Goal: Information Seeking & Learning: Learn about a topic

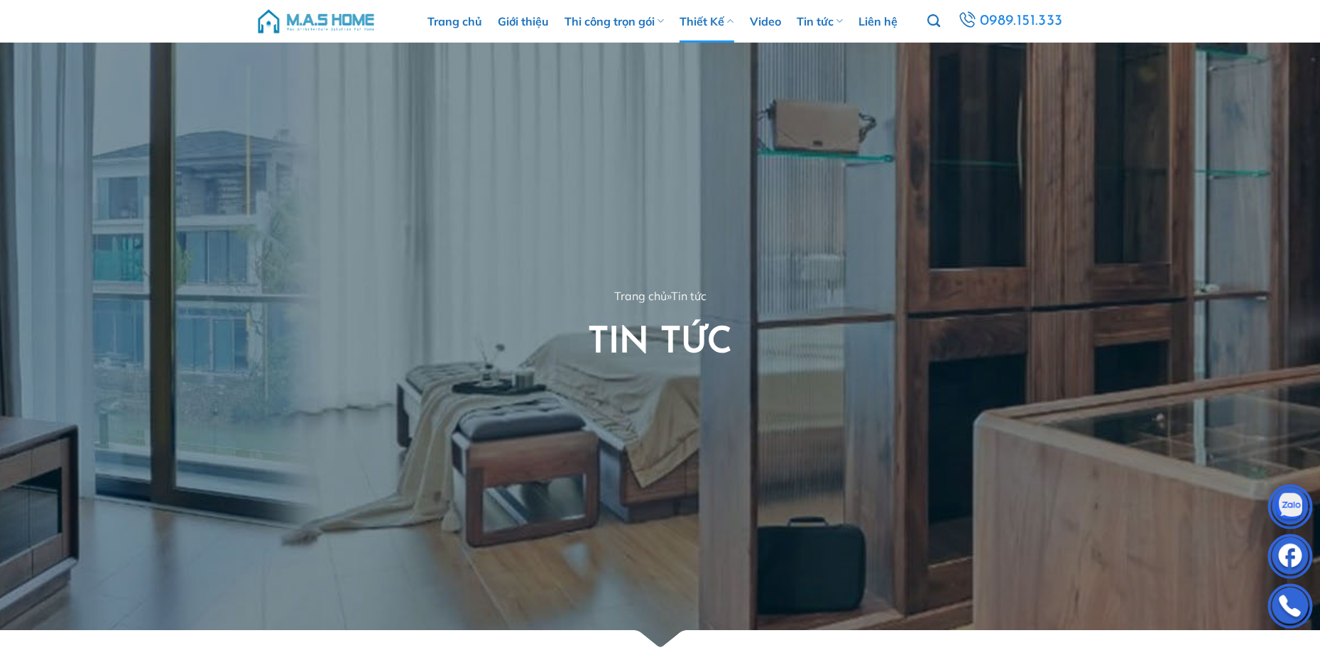
click at [710, 27] on link "Thiết Kế" at bounding box center [707, 21] width 54 height 43
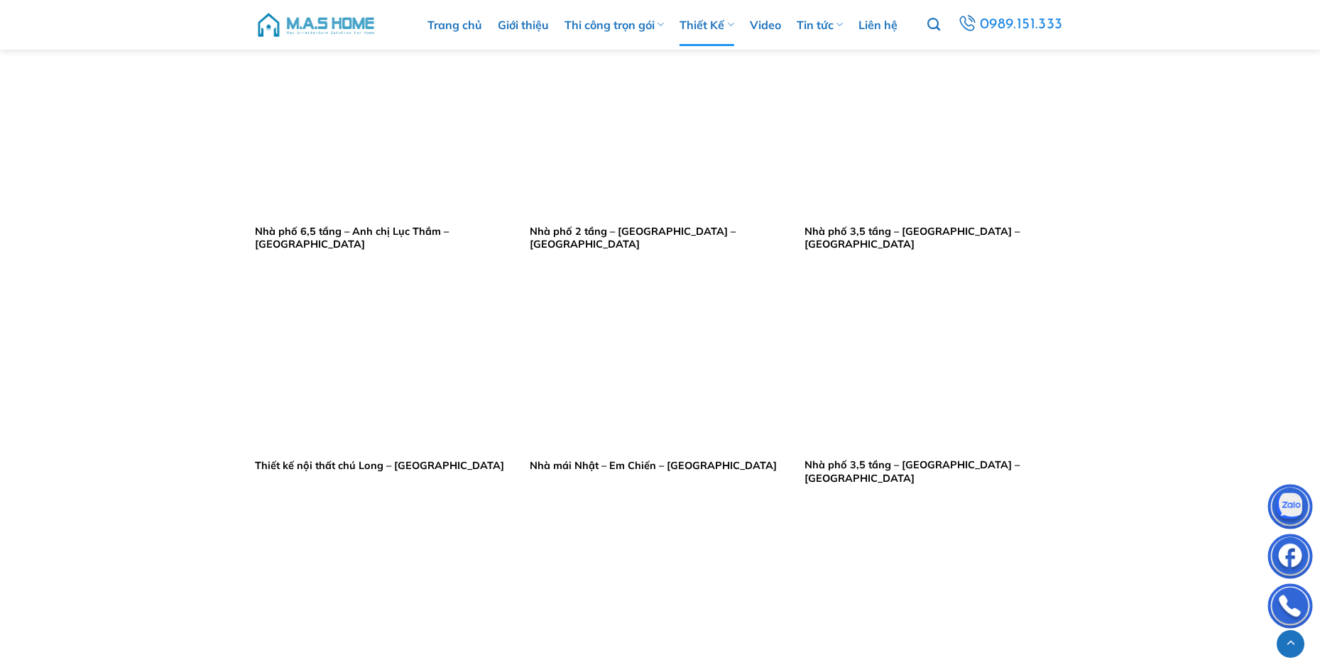
scroll to position [2272, 0]
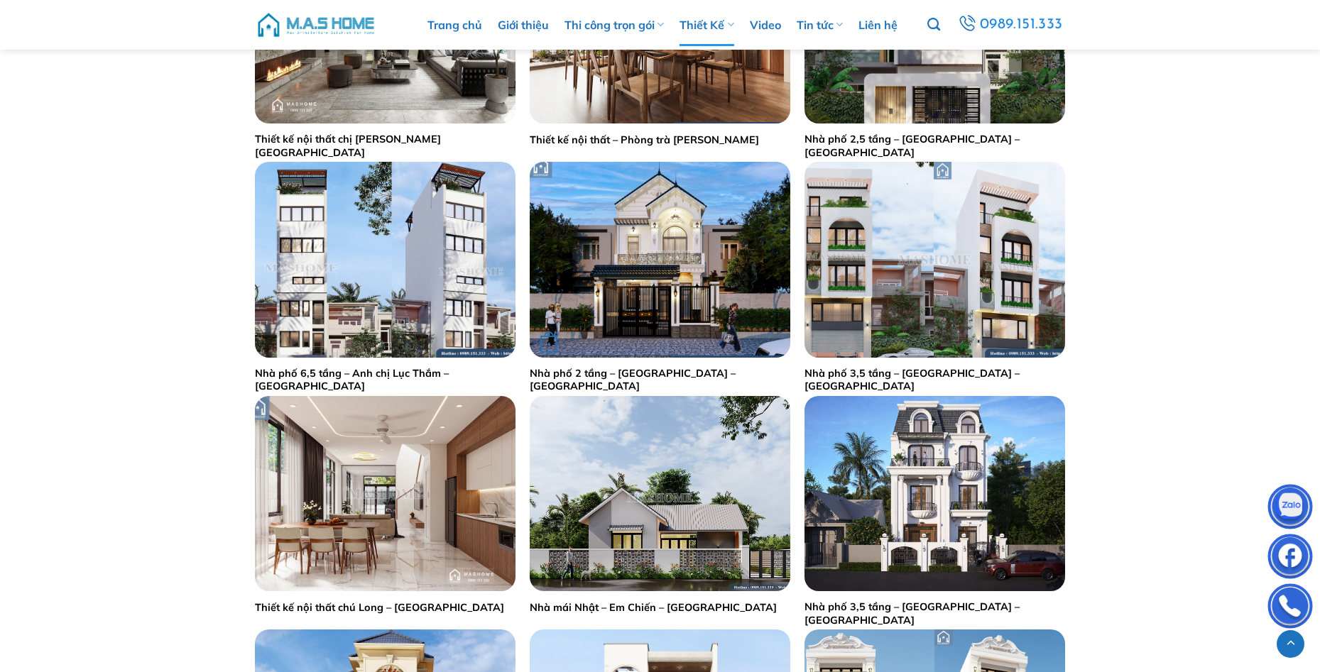
click at [672, 299] on img "Nhà phố 2 tầng - Anh Lợi - Thạch Thất" at bounding box center [660, 259] width 261 height 195
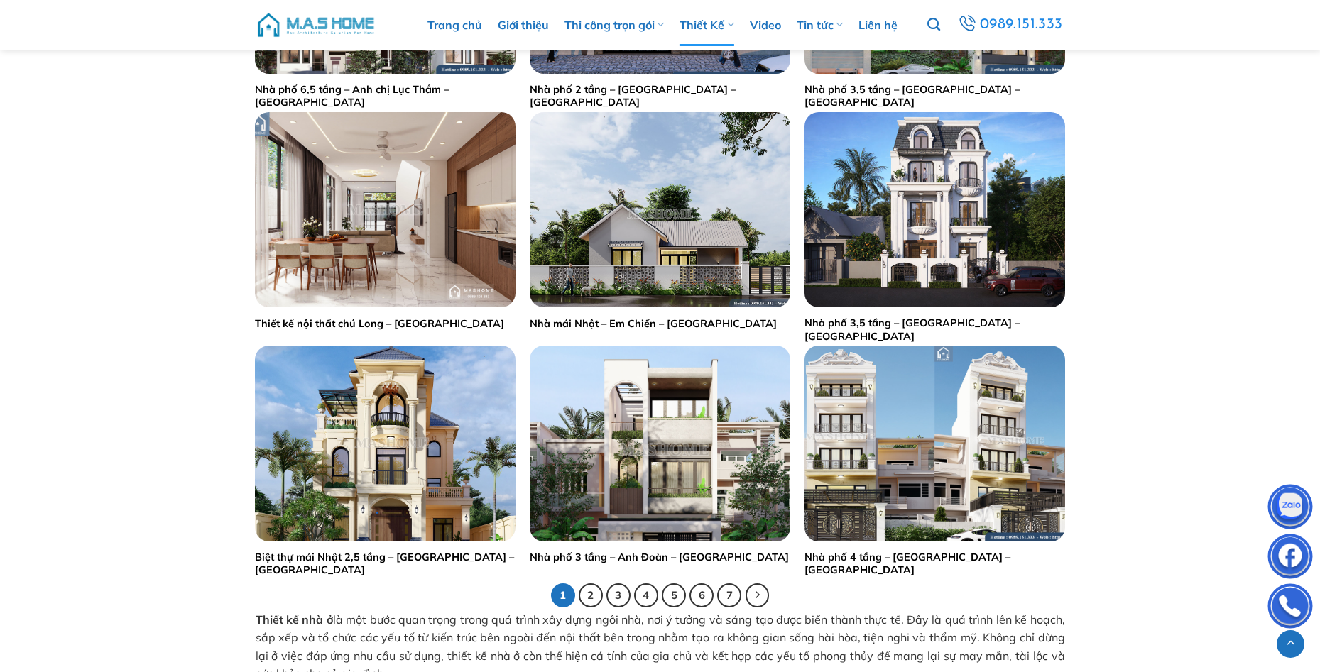
scroll to position [2769, 0]
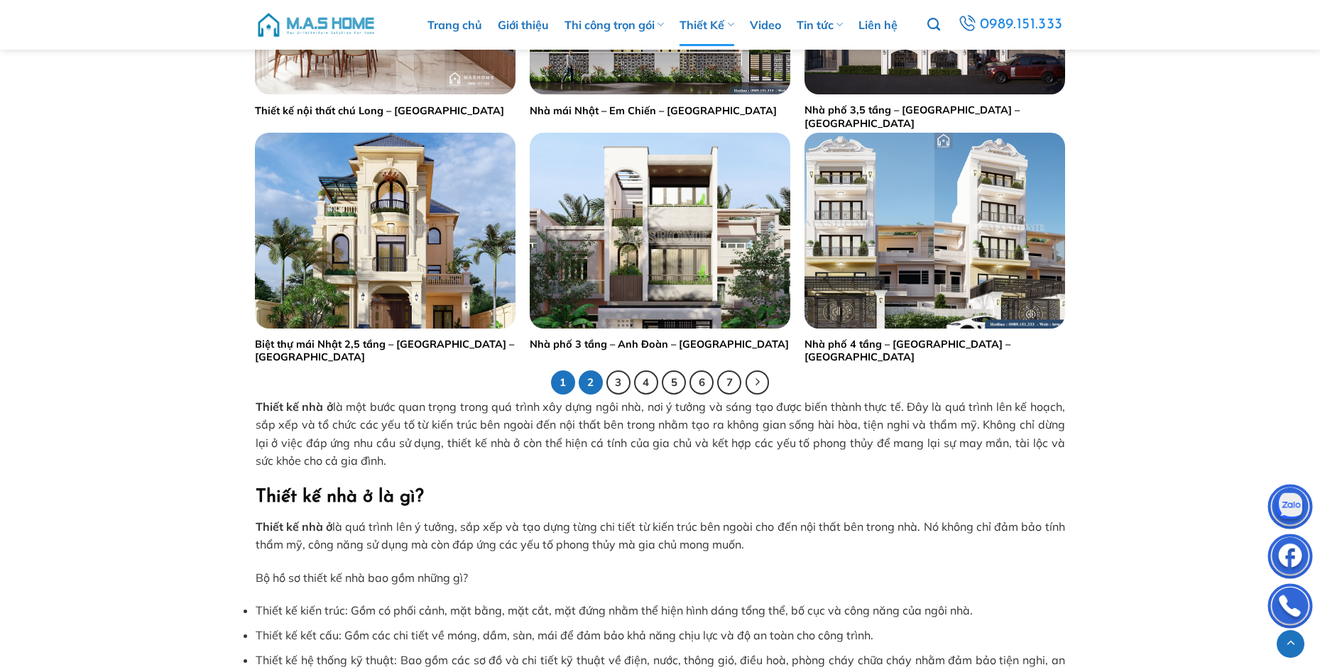
click at [591, 383] on link "2" at bounding box center [591, 383] width 24 height 24
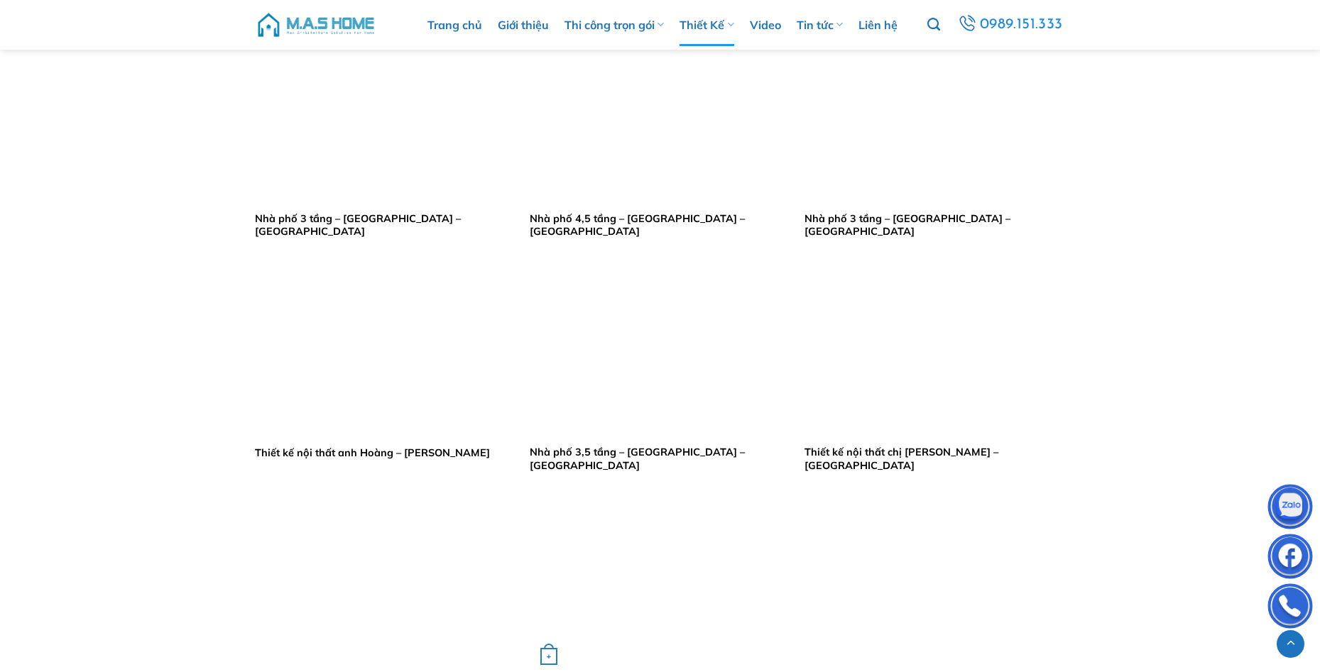
scroll to position [2698, 0]
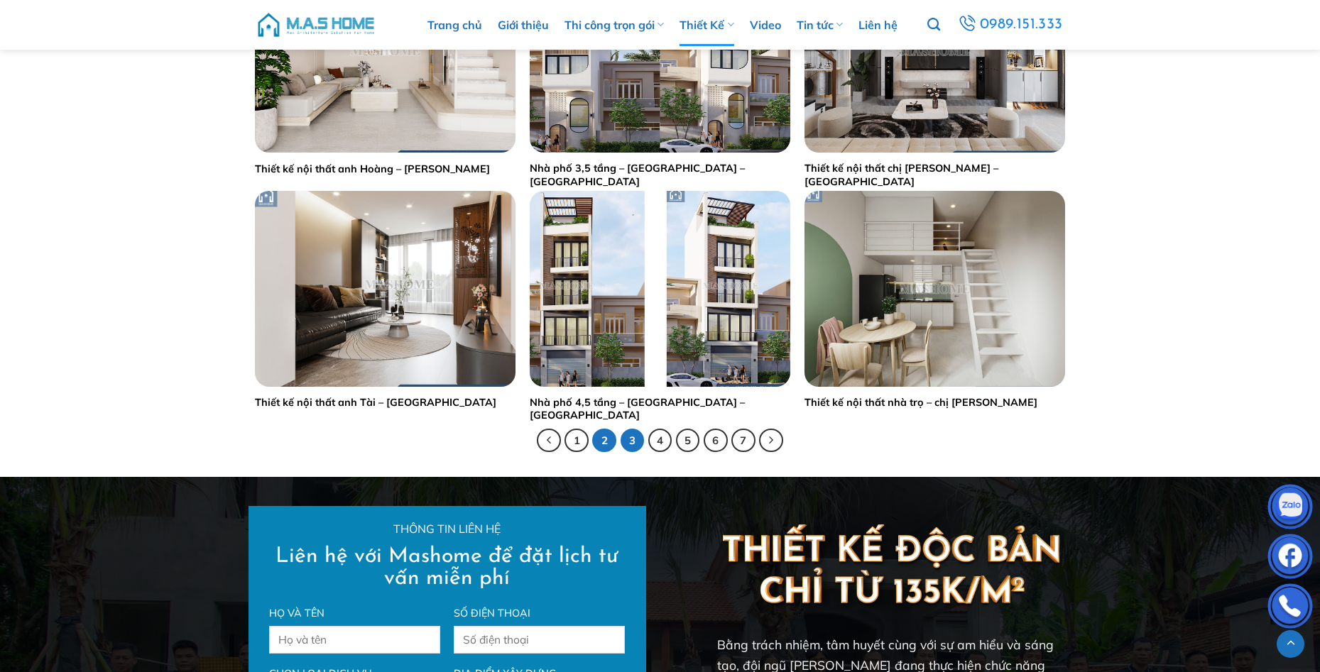
click at [636, 446] on link "3" at bounding box center [633, 441] width 24 height 24
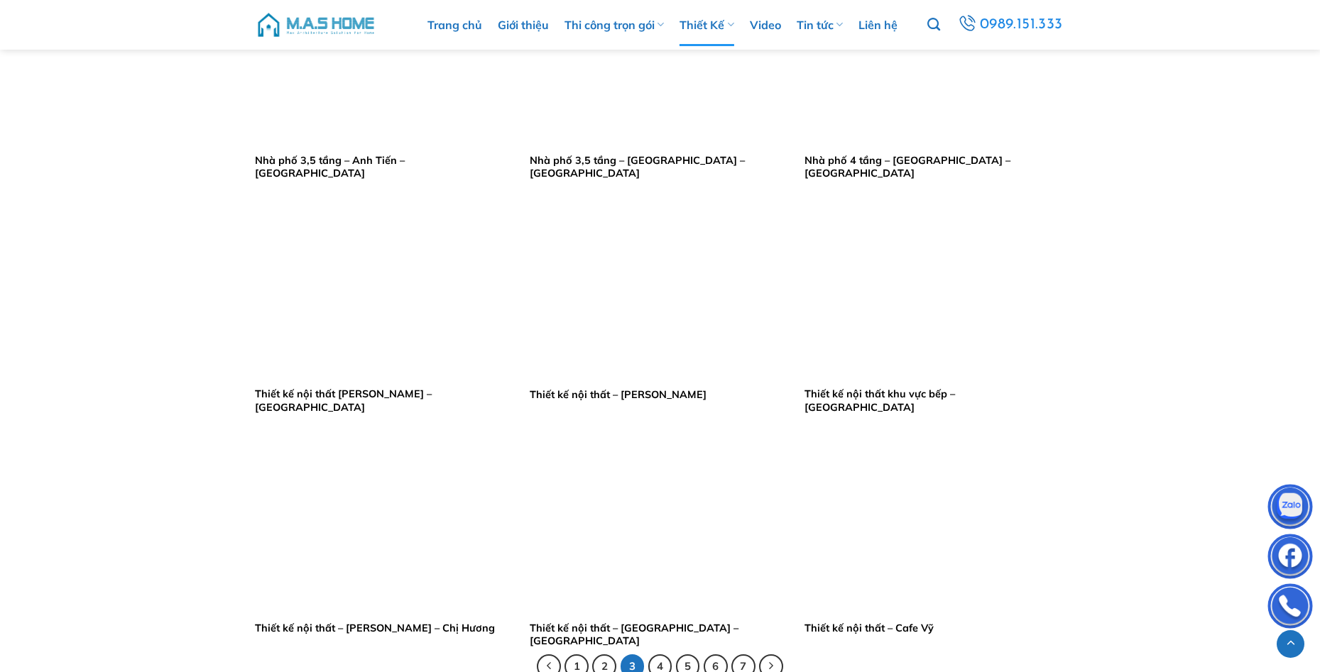
scroll to position [2698, 0]
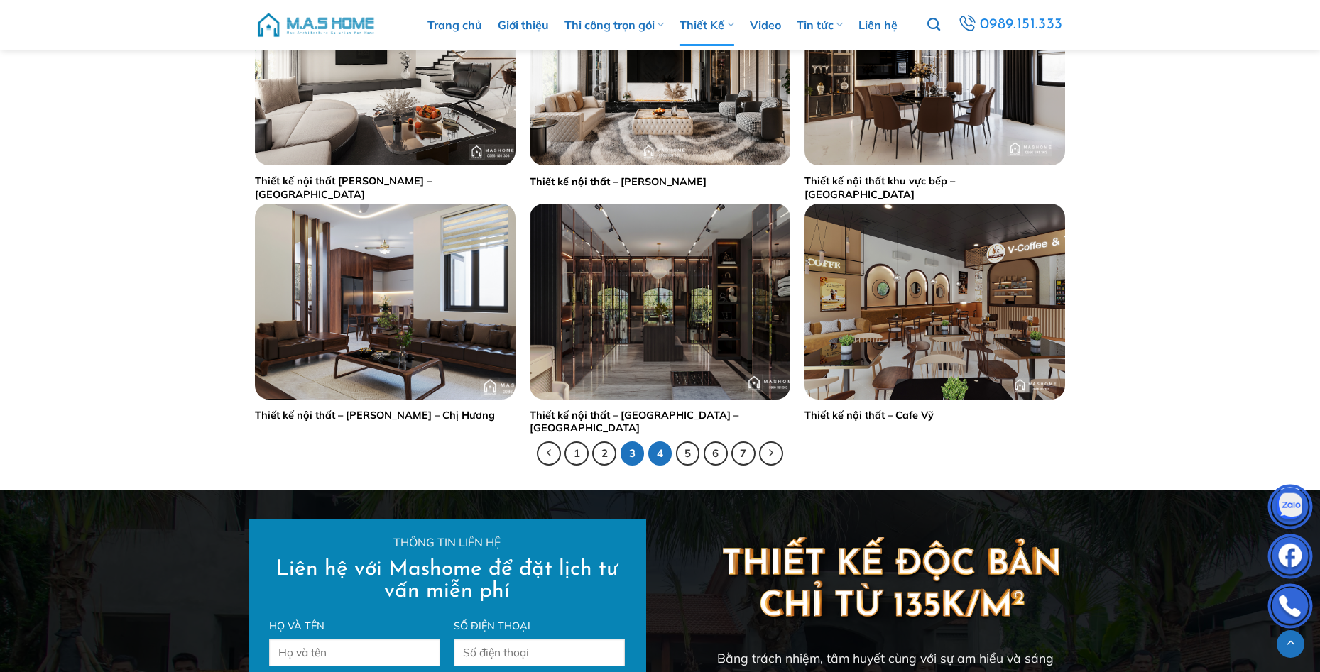
click at [660, 448] on link "4" at bounding box center [660, 454] width 24 height 24
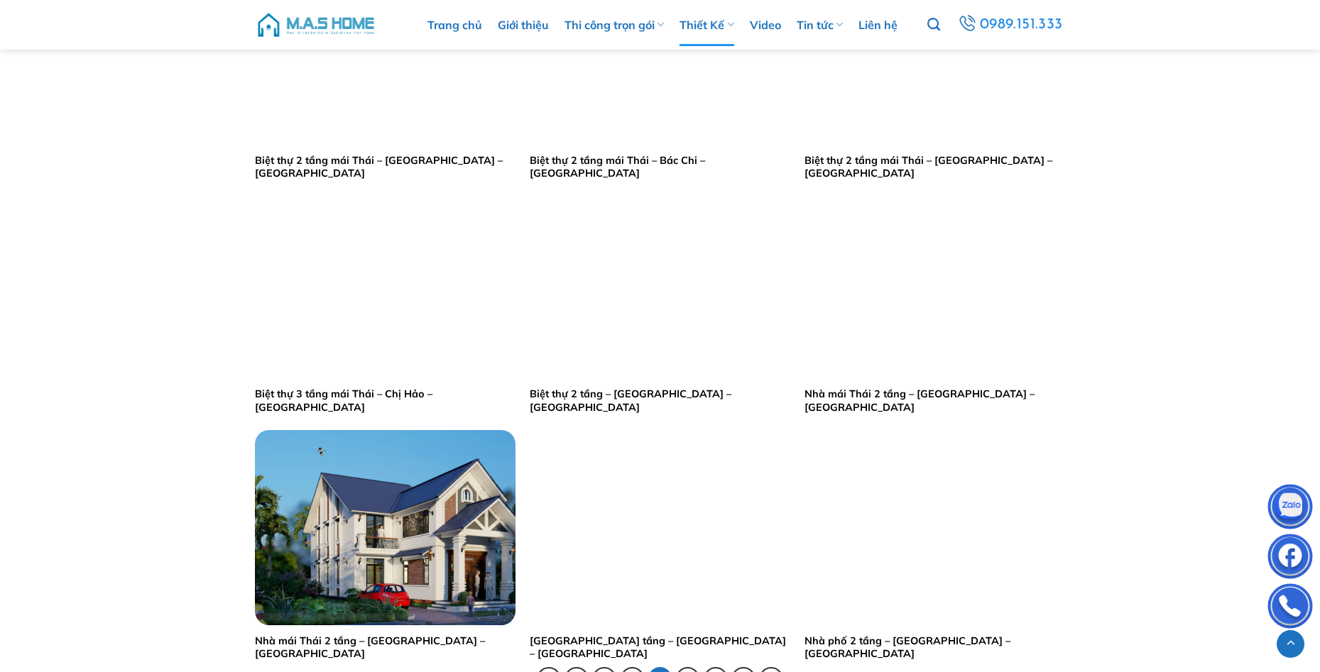
scroll to position [2769, 0]
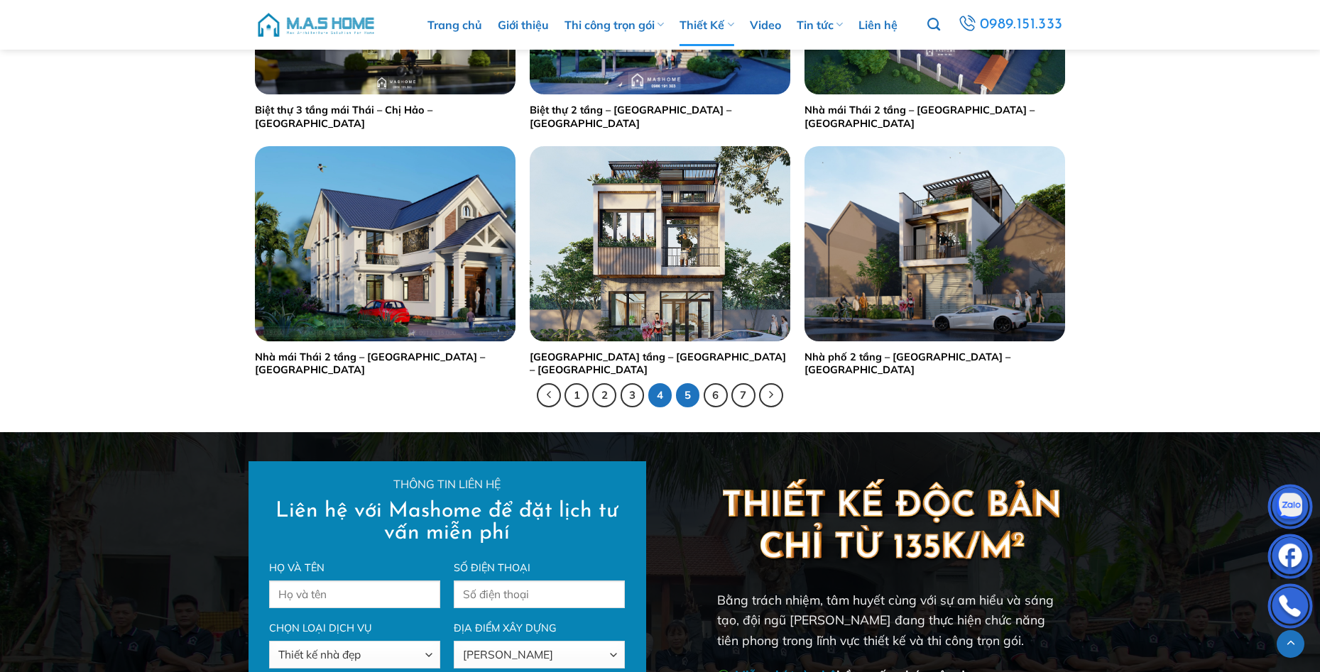
click at [689, 392] on link "5" at bounding box center [688, 395] width 24 height 24
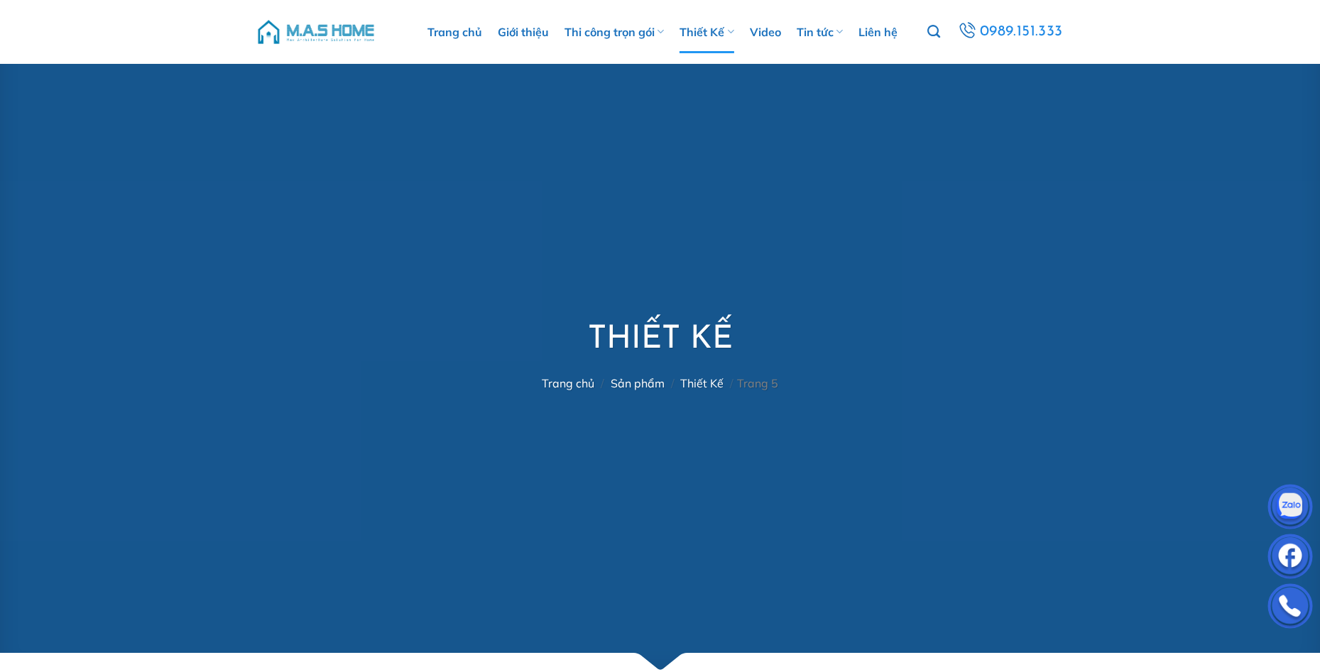
click at [460, 375] on div "Thiết Kế Trang chủ / Sản phẩm / Thiết Kế / Trang 5" at bounding box center [660, 366] width 831 height 178
click at [119, 33] on div "Trang chủ Giới thiệu Thi công trọn gói Thi công biệt thự Thi công nhà phố Thi c…" at bounding box center [660, 32] width 1320 height 64
